Goal: Task Accomplishment & Management: Use online tool/utility

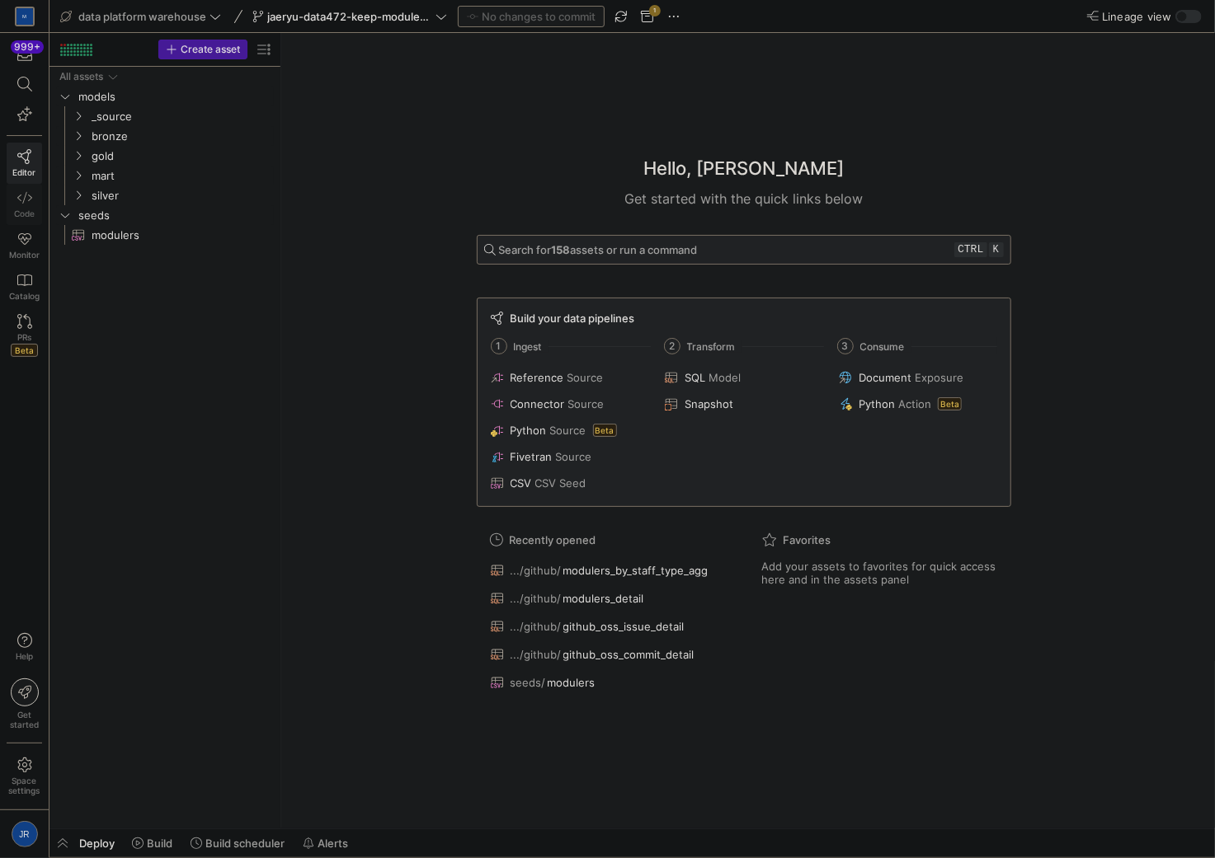
click at [31, 201] on icon at bounding box center [24, 197] width 15 height 15
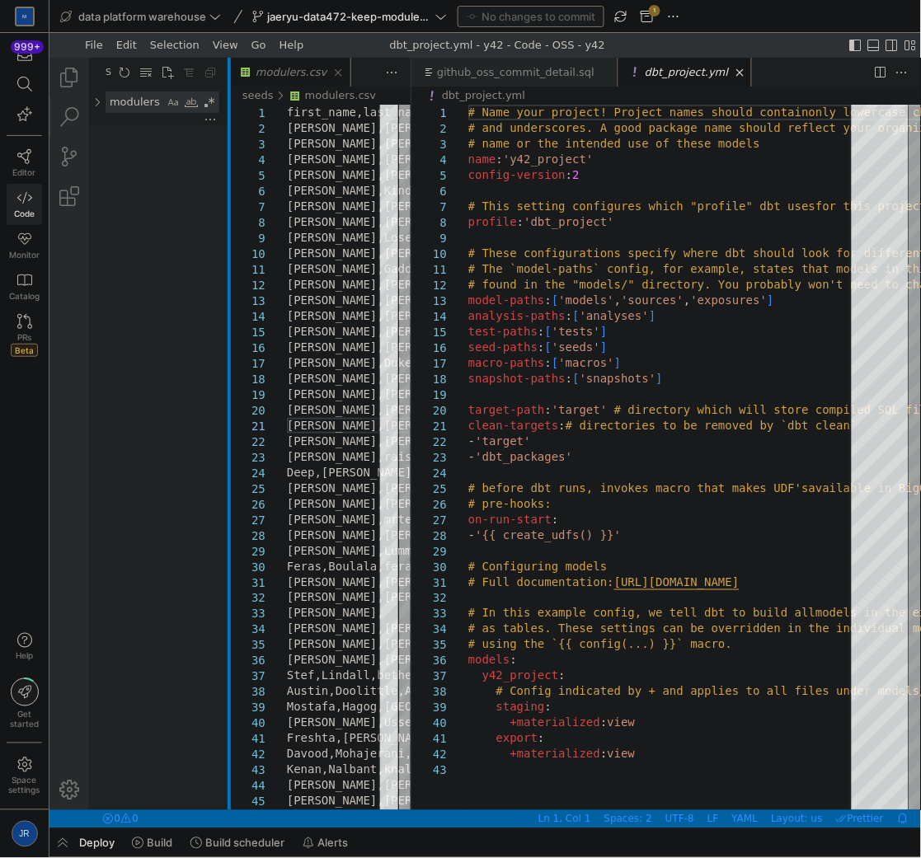
drag, startPoint x: 227, startPoint y: 101, endPoint x: 178, endPoint y: 118, distance: 51.4
click at [178, 118] on div "Search Search modulers modulers files to include files to exclude Show All Comm…" at bounding box center [485, 433] width 872 height 753
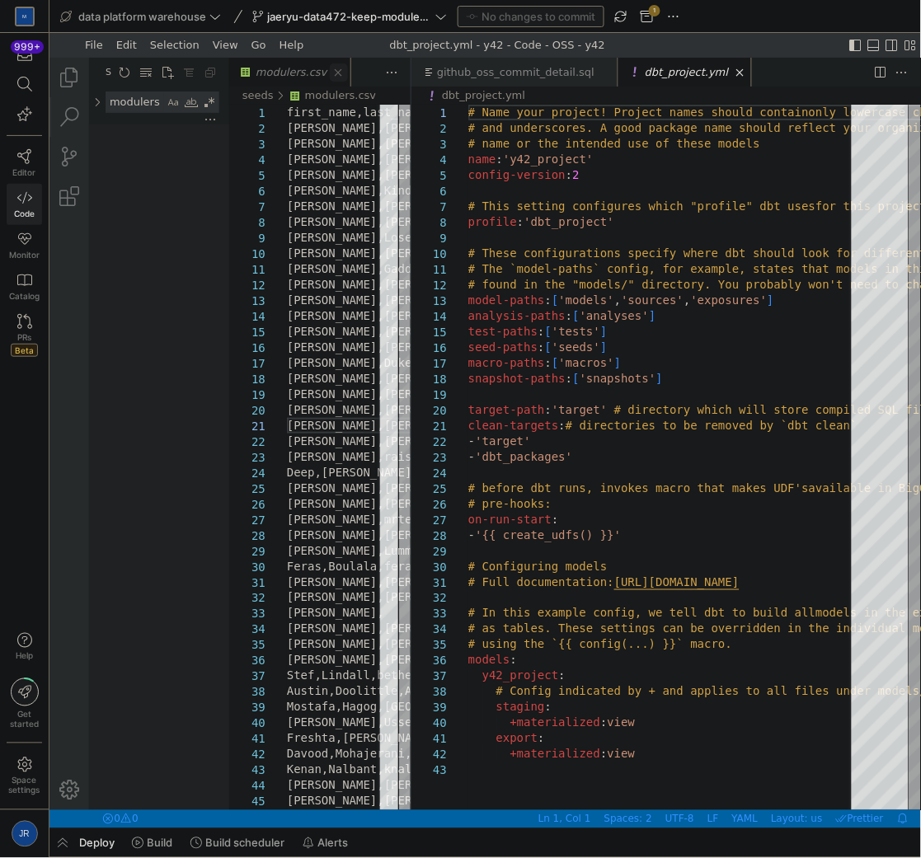
click at [331, 75] on link "Close (Ctrl+W)" at bounding box center [338, 72] width 18 height 18
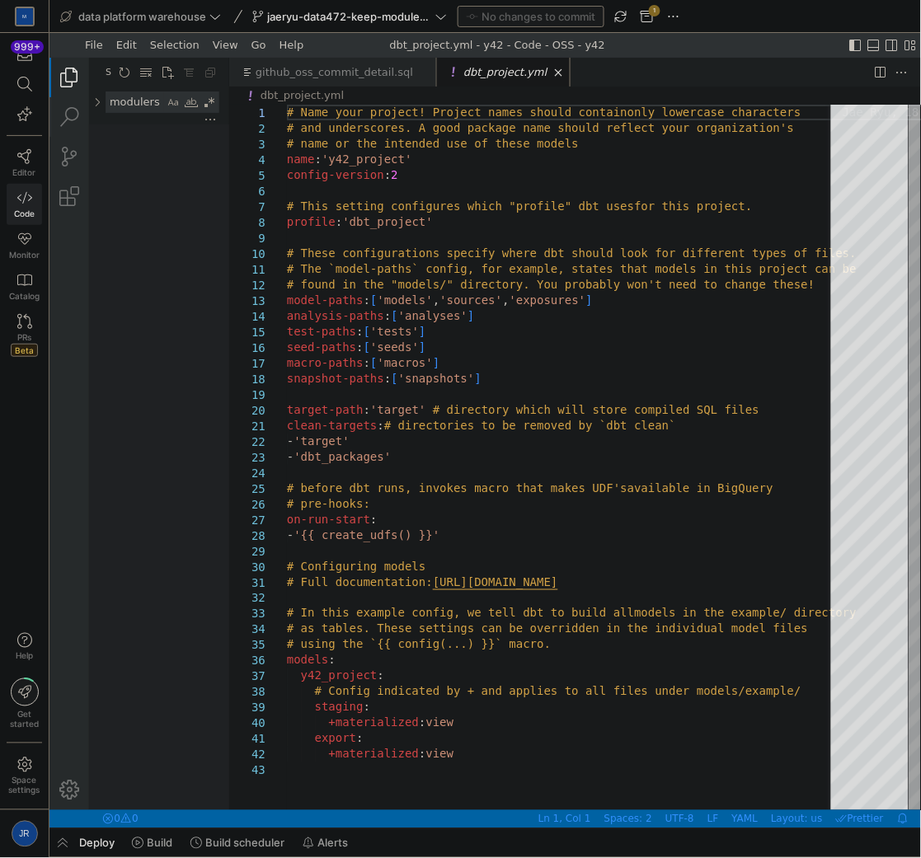
click at [68, 71] on link "Explorer (Ctrl+Shift+E)" at bounding box center [69, 77] width 40 height 40
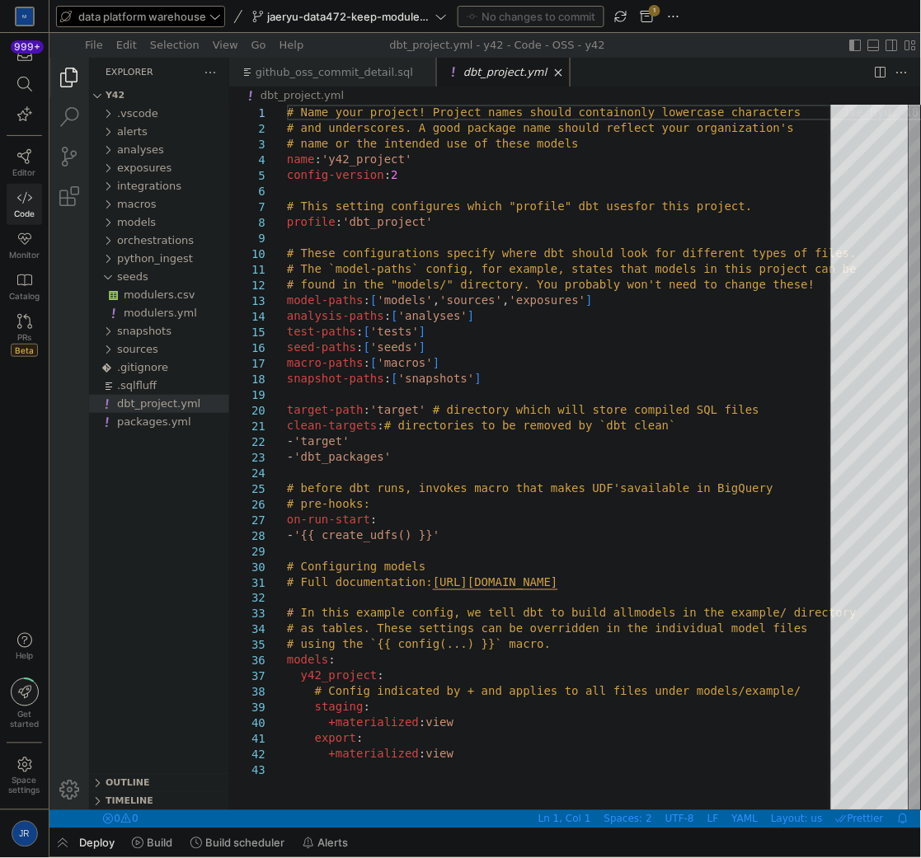
click at [172, 15] on span "data platform warehouse" at bounding box center [142, 16] width 128 height 13
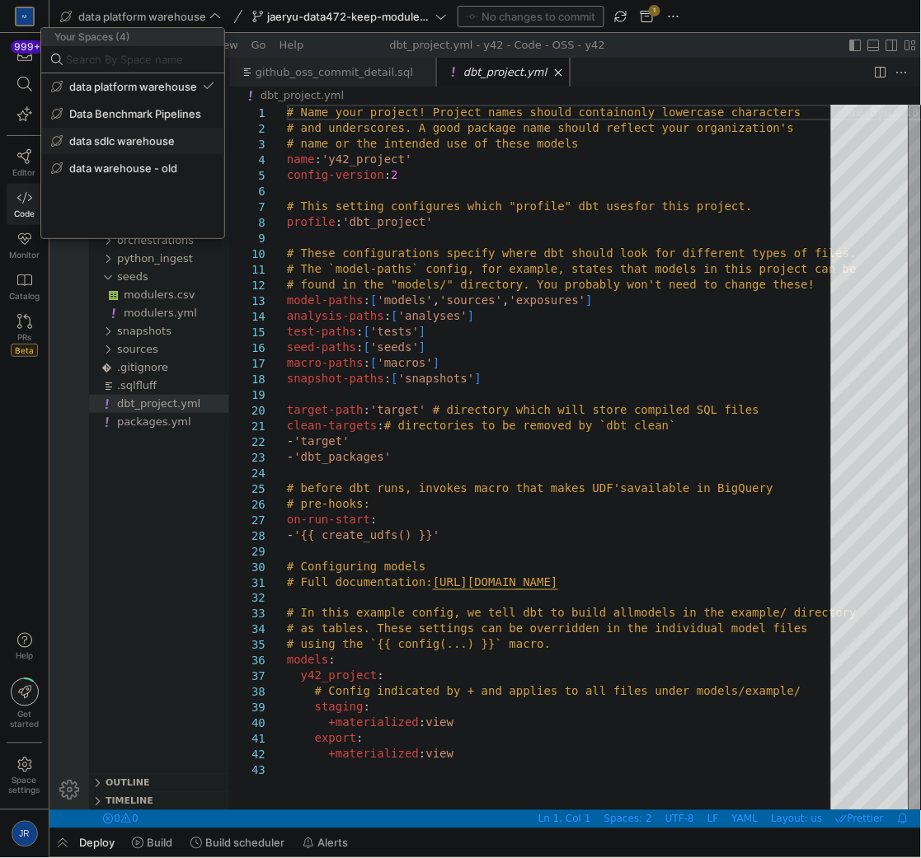
click at [147, 134] on span "data sdlc warehouse" at bounding box center [122, 140] width 106 height 13
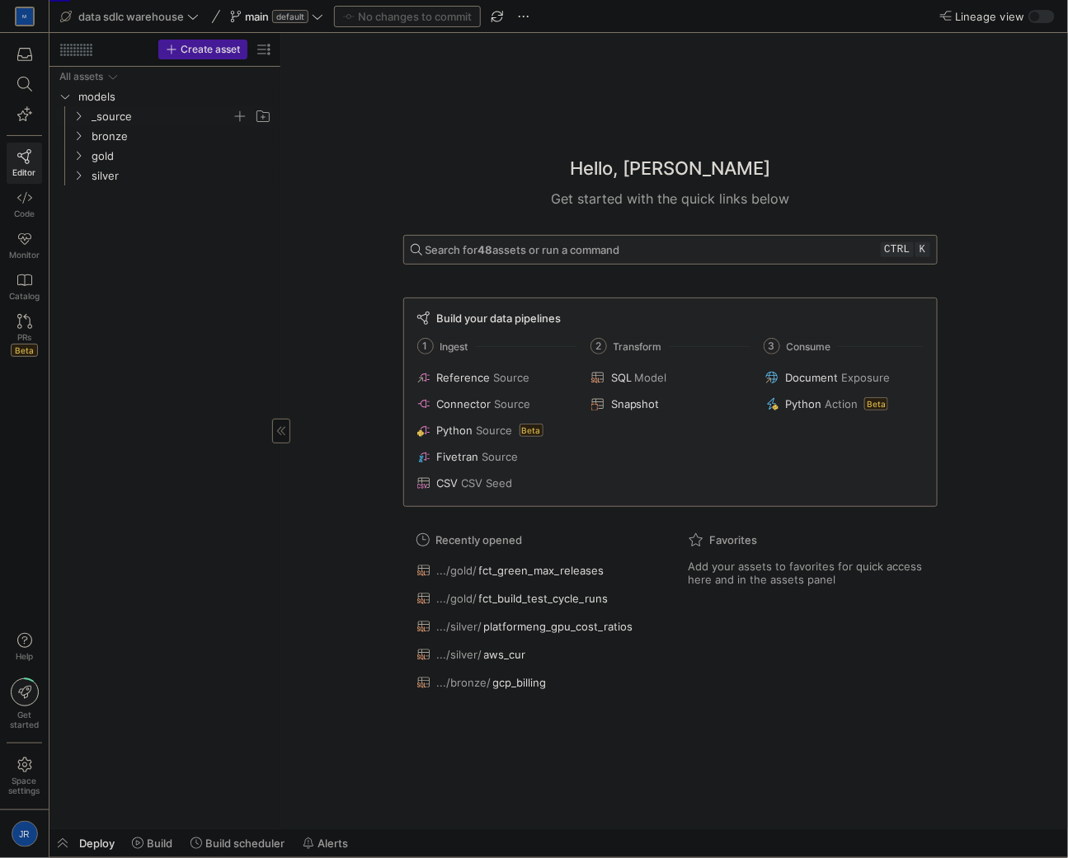
click at [110, 118] on span "_source" at bounding box center [162, 116] width 140 height 19
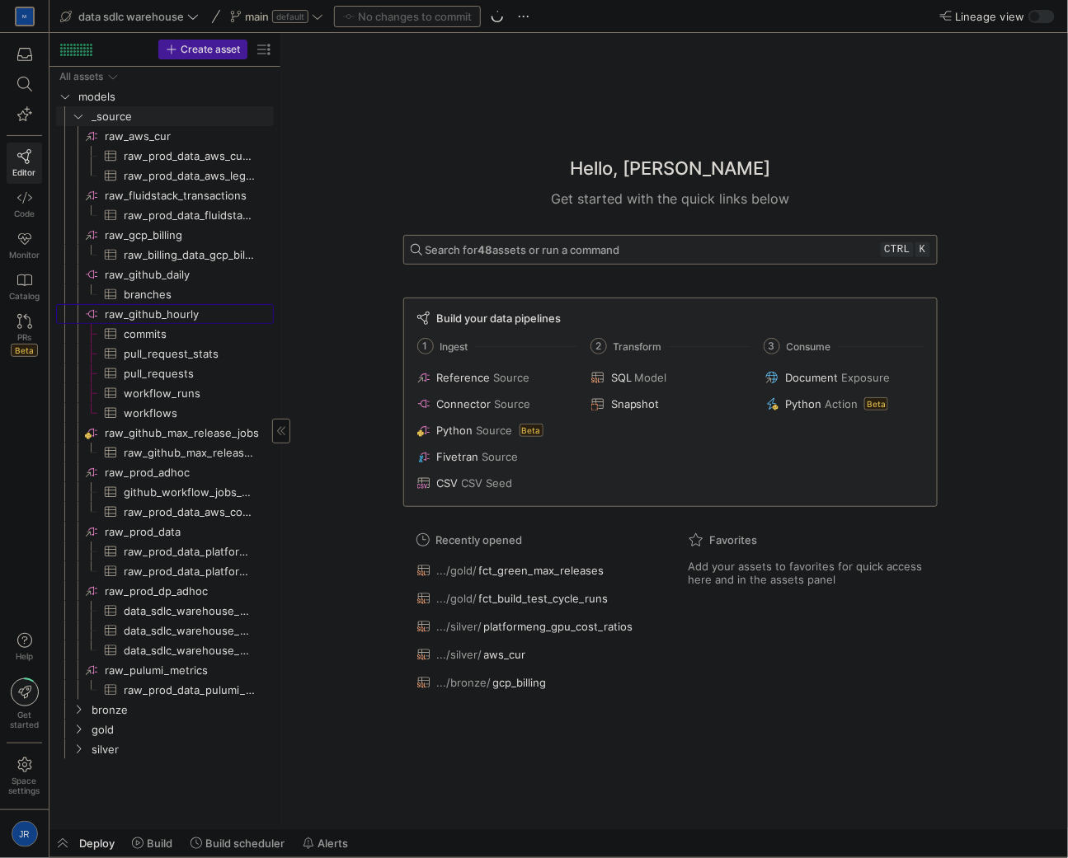
click at [149, 311] on span "raw_github_hourly​​​​​​​​" at bounding box center [188, 314] width 167 height 19
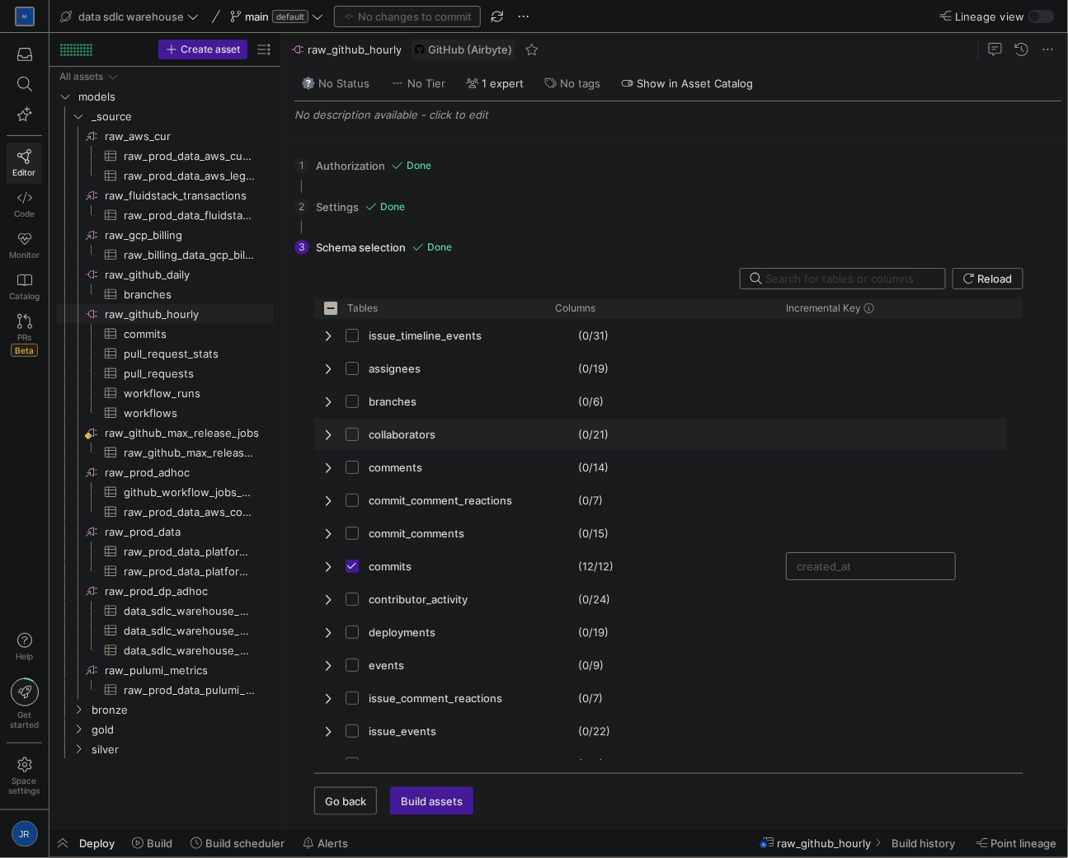
click at [325, 435] on span "Press SPACE to select this row." at bounding box center [330, 434] width 12 height 13
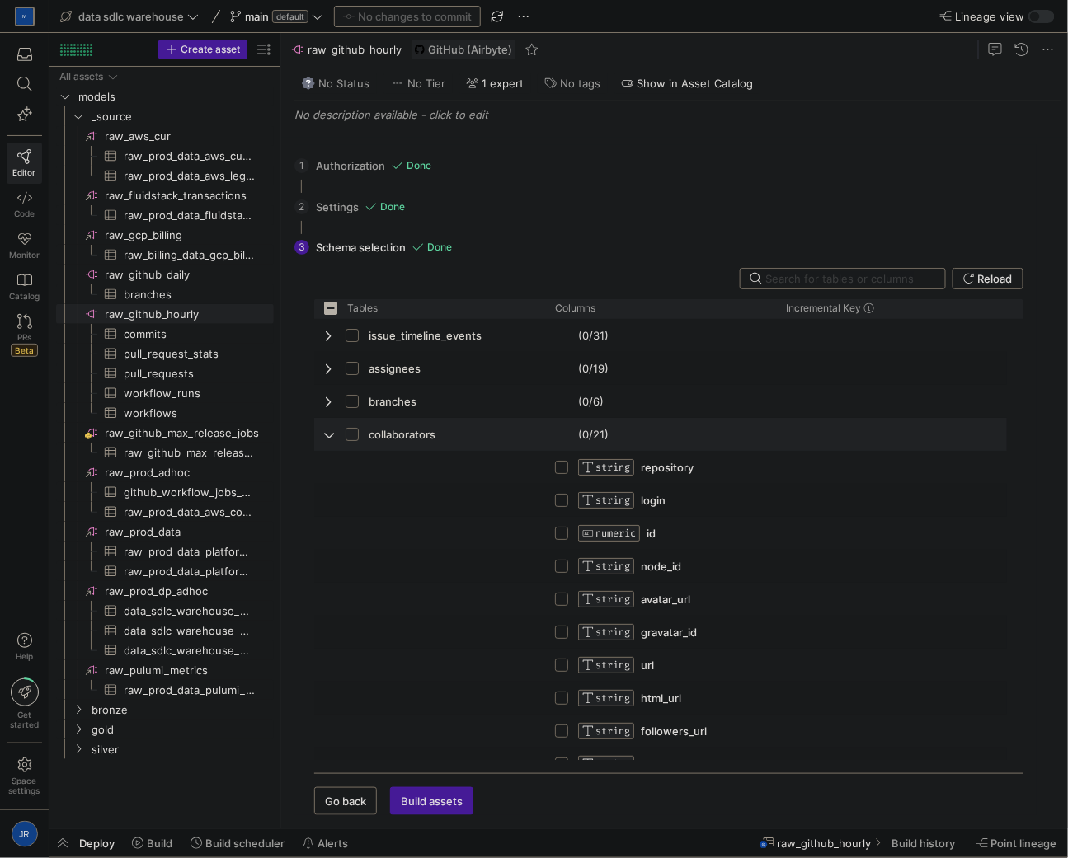
click at [328, 430] on span "Press SPACE to select this row." at bounding box center [330, 434] width 12 height 13
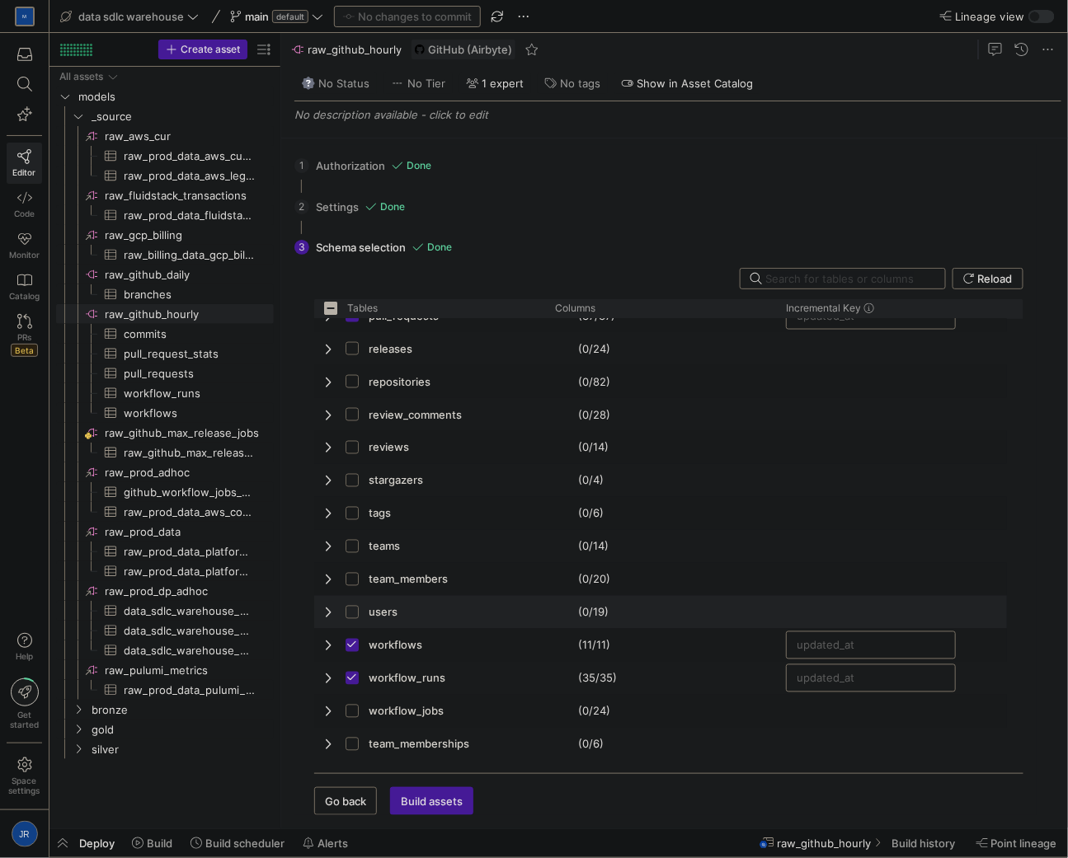
click at [322, 608] on div "users" at bounding box center [429, 612] width 231 height 33
checkbox input "false"
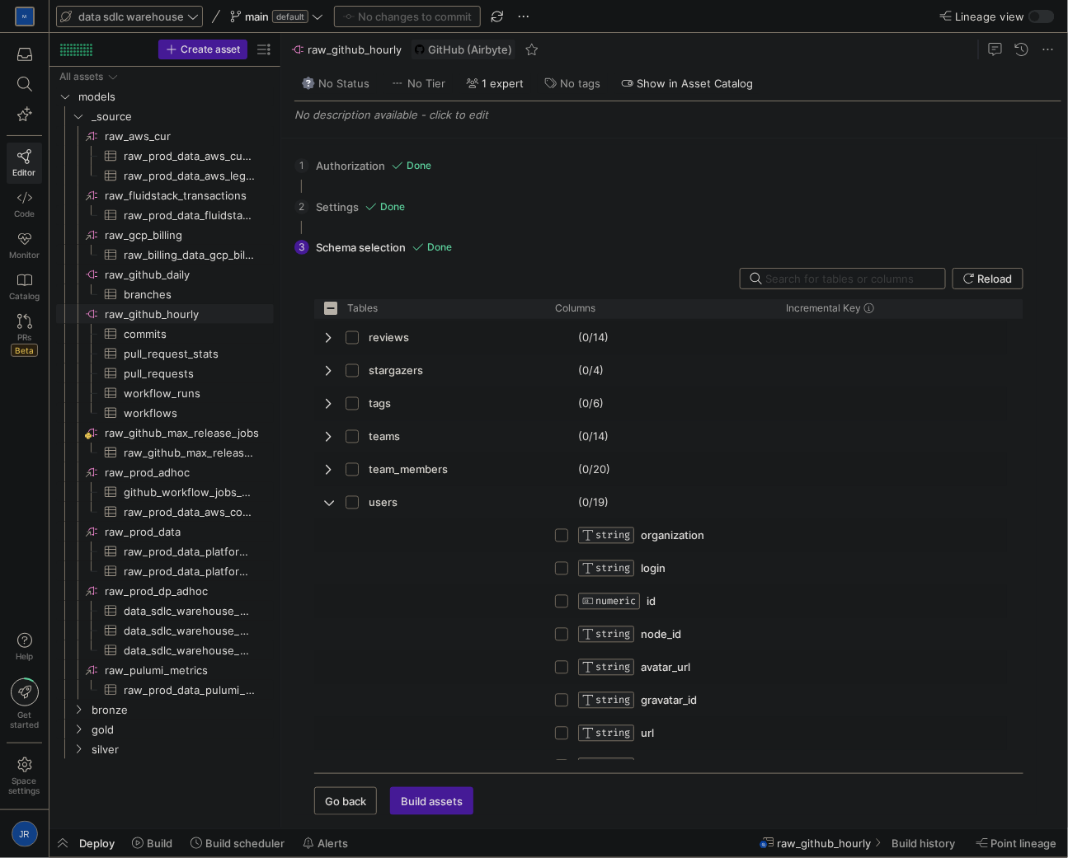
click at [144, 13] on span "data sdlc warehouse" at bounding box center [131, 16] width 106 height 13
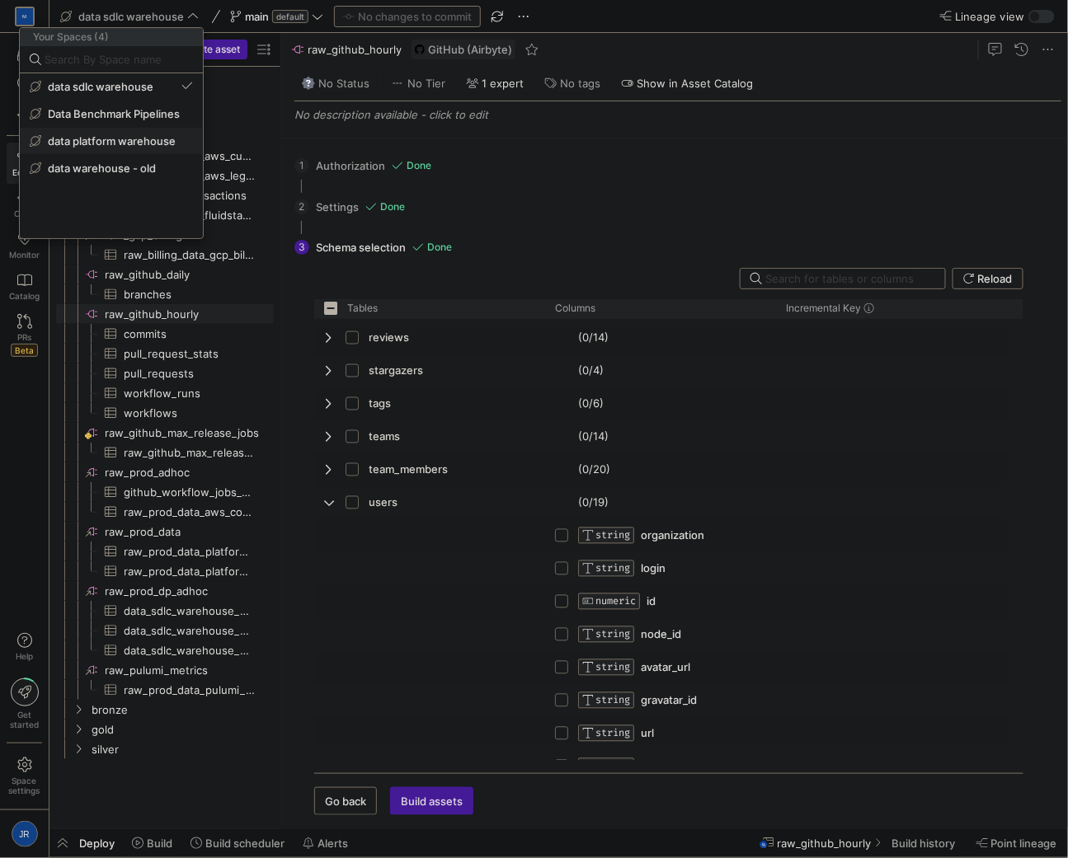
click at [87, 140] on span "data platform warehouse" at bounding box center [112, 140] width 128 height 13
